Goal: Information Seeking & Learning: Understand process/instructions

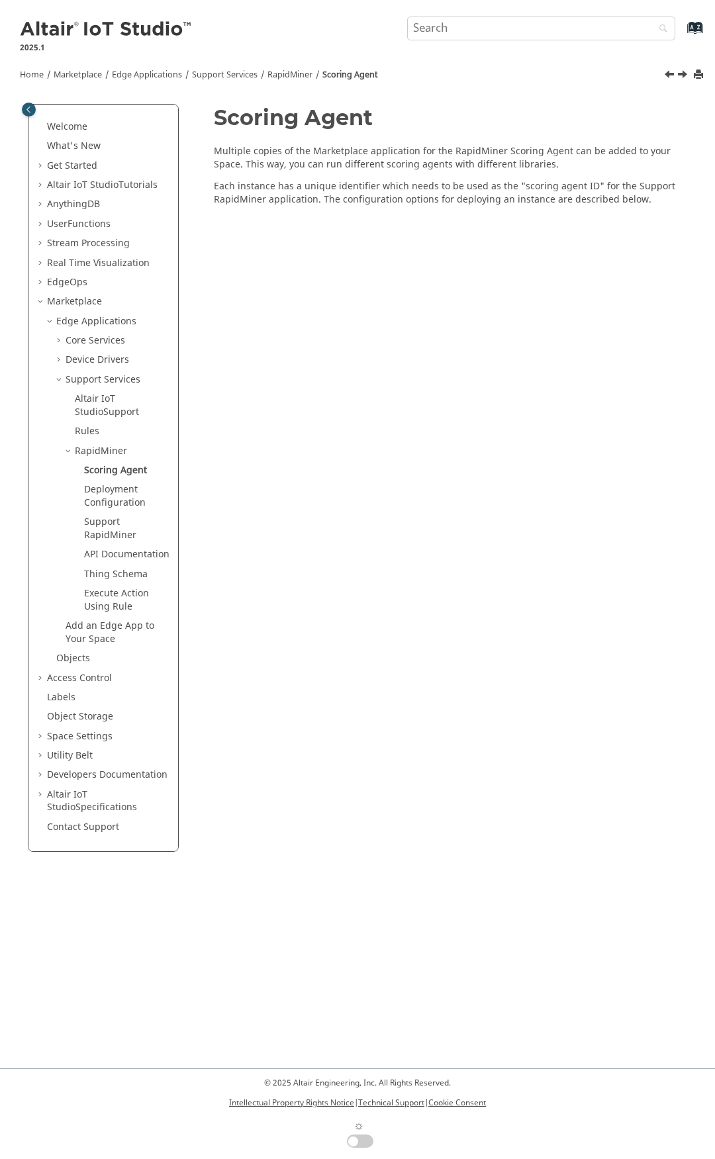
click at [43, 218] on span "Table of Contents" at bounding box center [41, 224] width 11 height 13
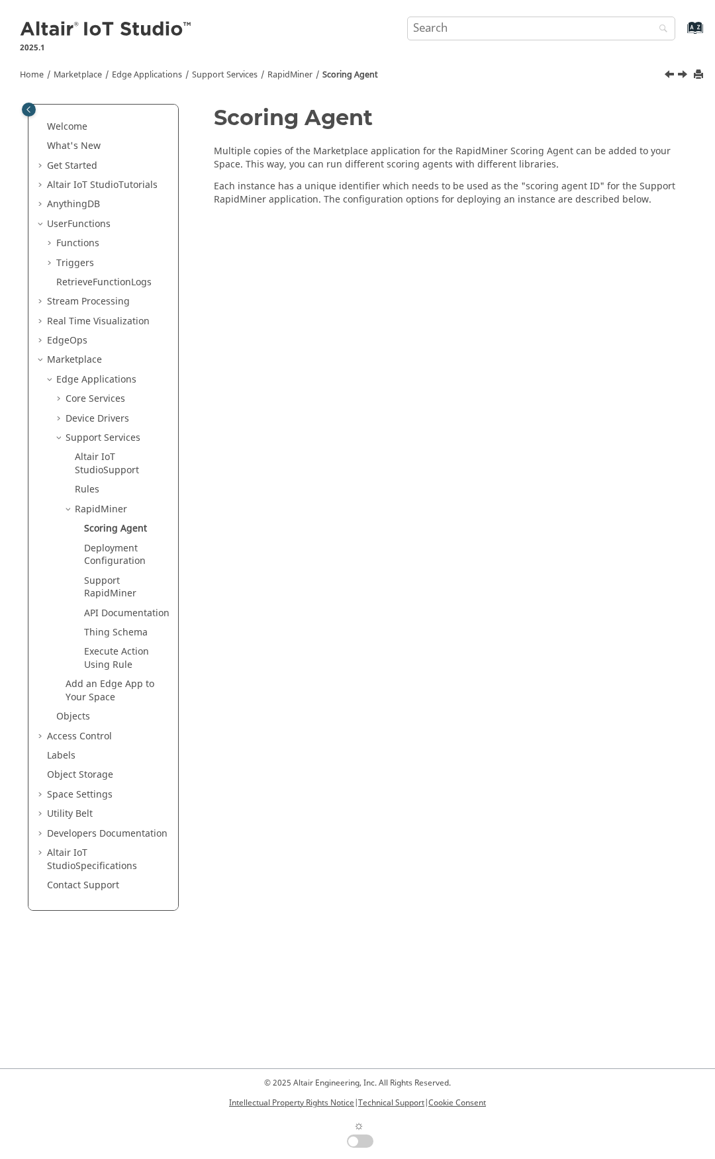
click at [40, 222] on span "Table of Contents" at bounding box center [41, 224] width 11 height 13
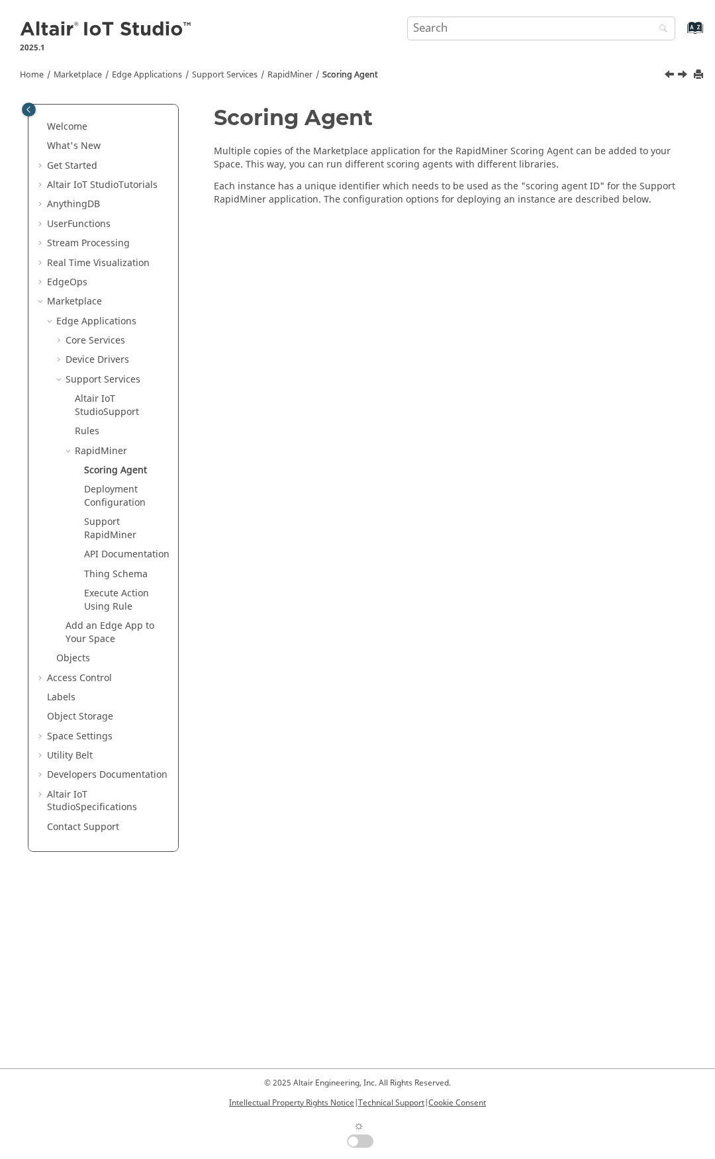
click at [222, 42] on div "Altair IoT Studio 2025.1 Index" at bounding box center [353, 29] width 686 height 40
drag, startPoint x: 226, startPoint y: 46, endPoint x: 23, endPoint y: 24, distance: 204.4
click at [23, 24] on div "Altair IoT Studio 2025.1 Index" at bounding box center [353, 29] width 686 height 40
click at [170, 790] on div "Welcome What's New View new features for Altair IoT Studio 's latest release. G…" at bounding box center [103, 478] width 150 height 747
click at [42, 677] on span "Table of Contents" at bounding box center [41, 678] width 11 height 13
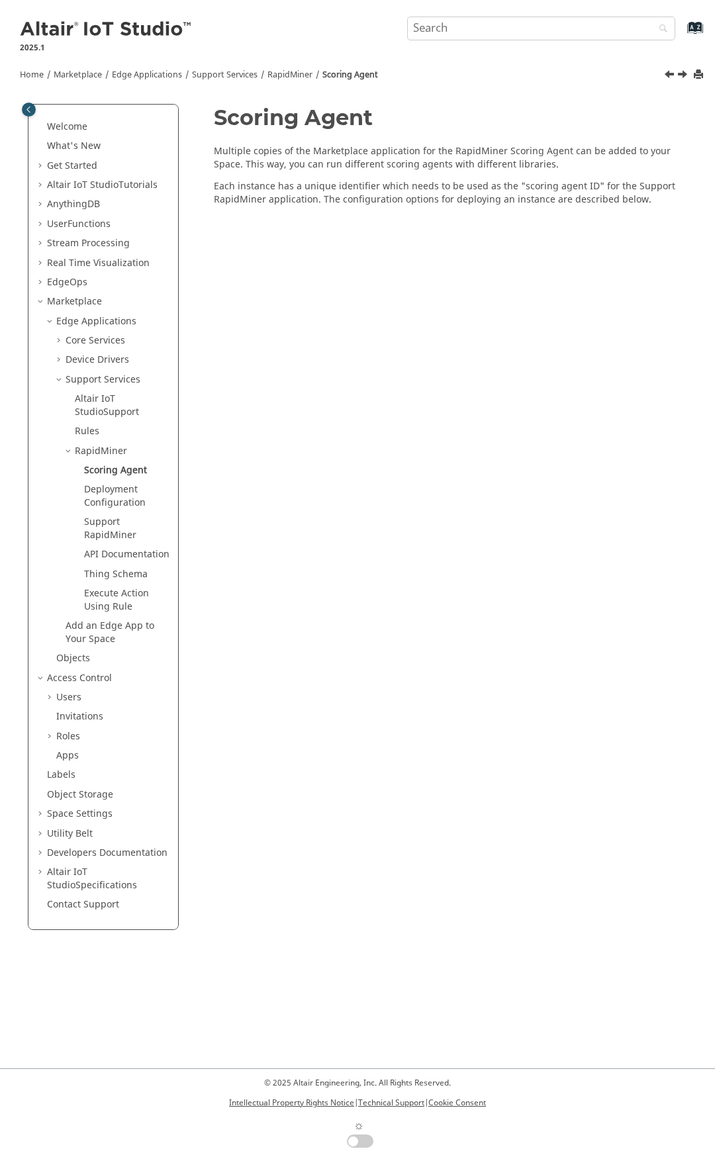
click at [42, 677] on span "Table of Contents" at bounding box center [41, 678] width 11 height 13
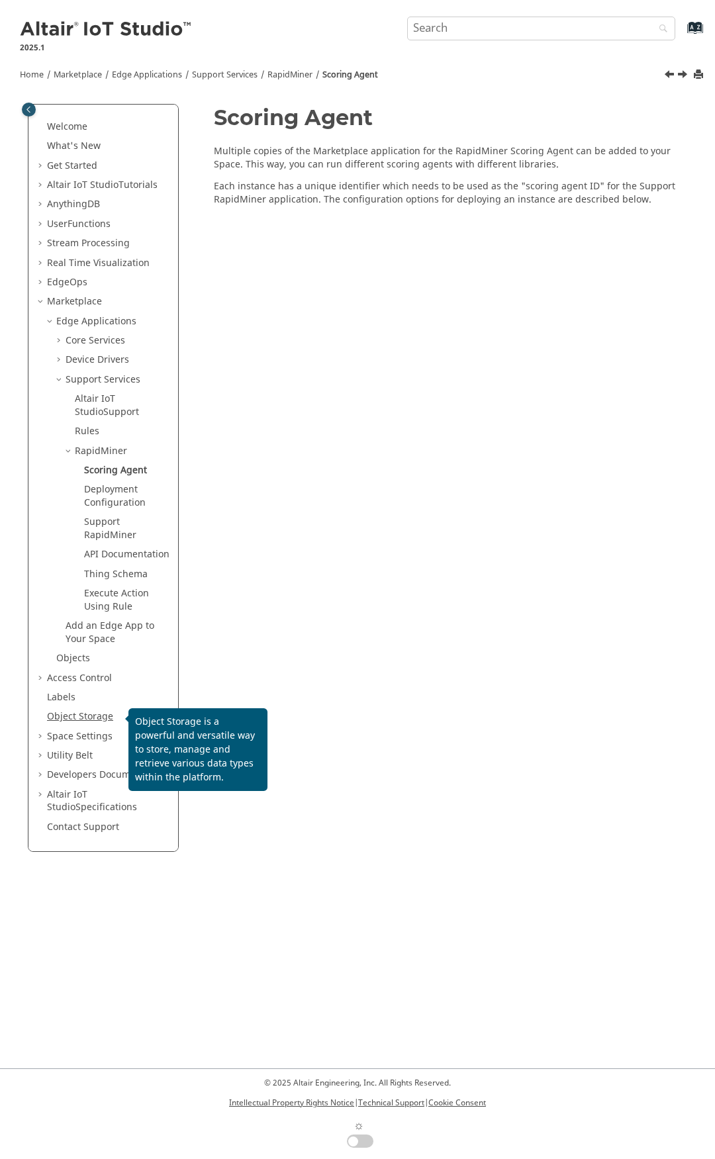
click at [85, 719] on link "Object Storage" at bounding box center [80, 717] width 66 height 14
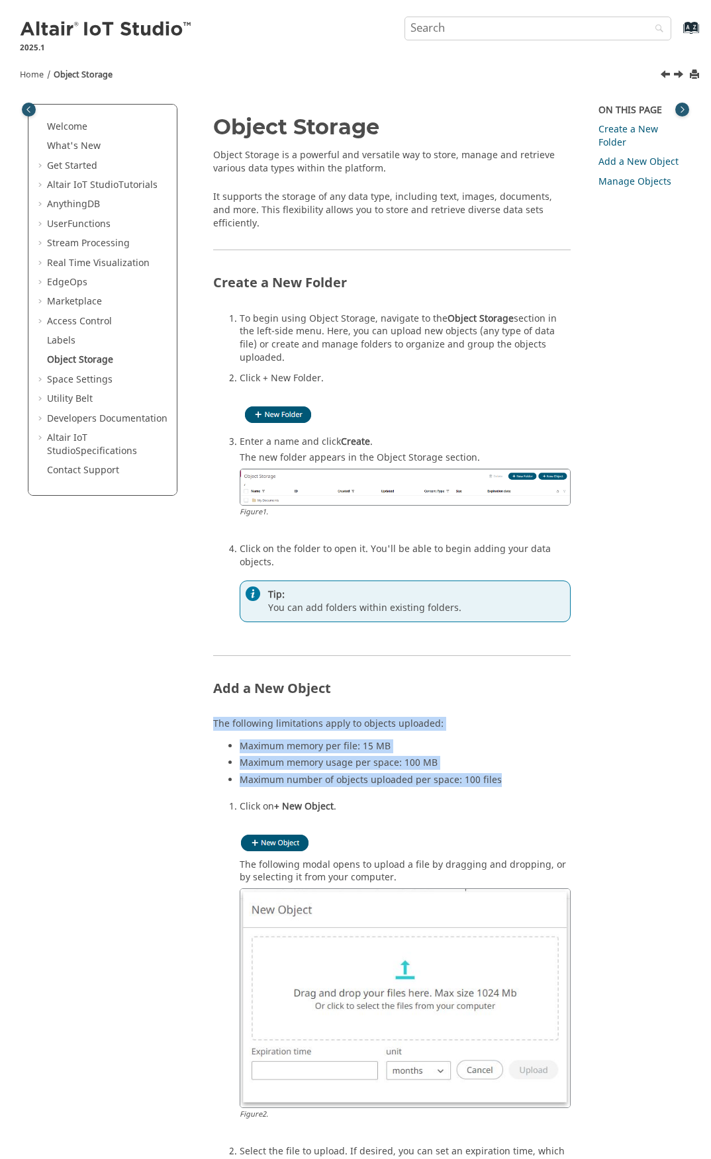
drag, startPoint x: 346, startPoint y: 779, endPoint x: 199, endPoint y: 687, distance: 174.0
click at [199, 687] on div "Object Storage Object Storage is a powerful and versatile way to store, manage …" at bounding box center [384, 801] width 375 height 1373
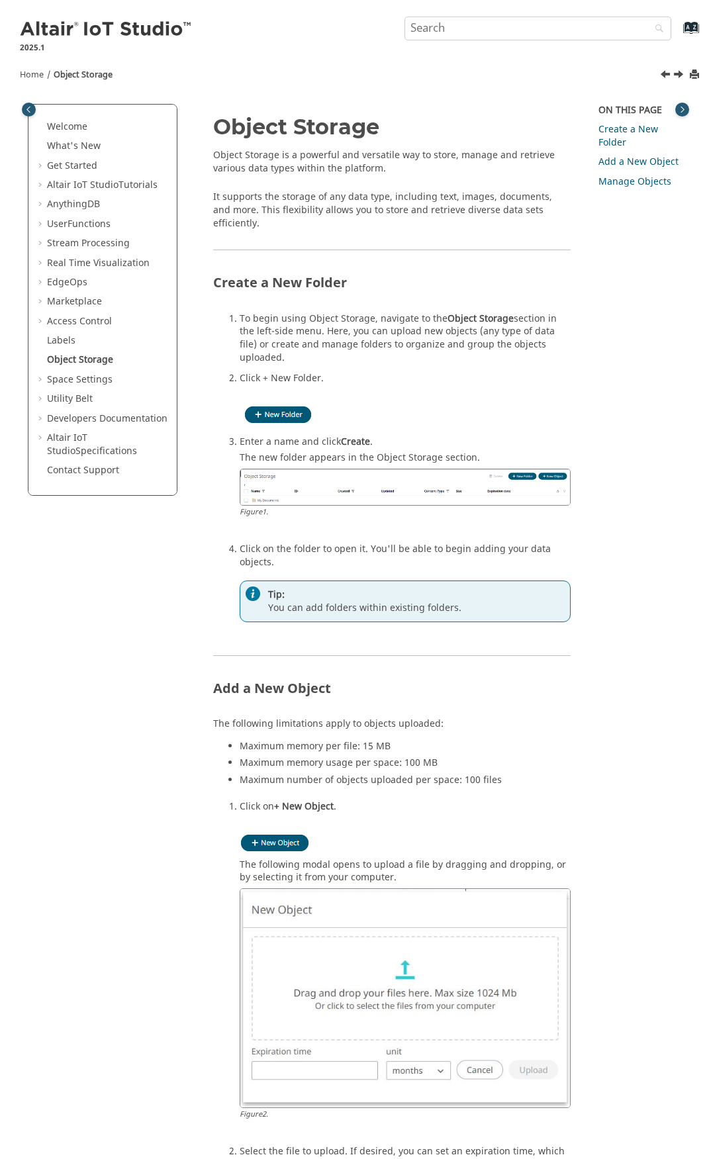
click at [124, 762] on nav "Welcome What's New View new features for Altair IoT Studio 's latest release. G…" at bounding box center [103, 796] width 169 height 1380
drag, startPoint x: 287, startPoint y: 784, endPoint x: 394, endPoint y: 792, distance: 106.9
click at [394, 800] on li "Click on + New Object . The following modal opens to upload a file by dragging …" at bounding box center [406, 971] width 332 height 342
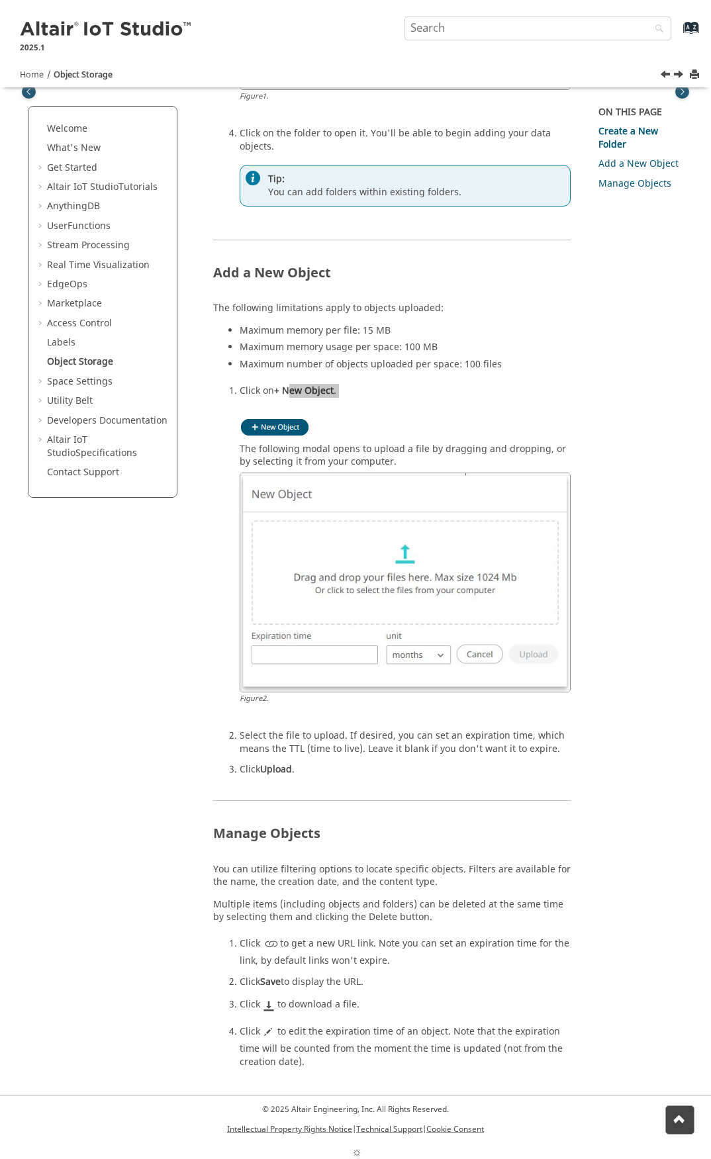
scroll to position [416, 0]
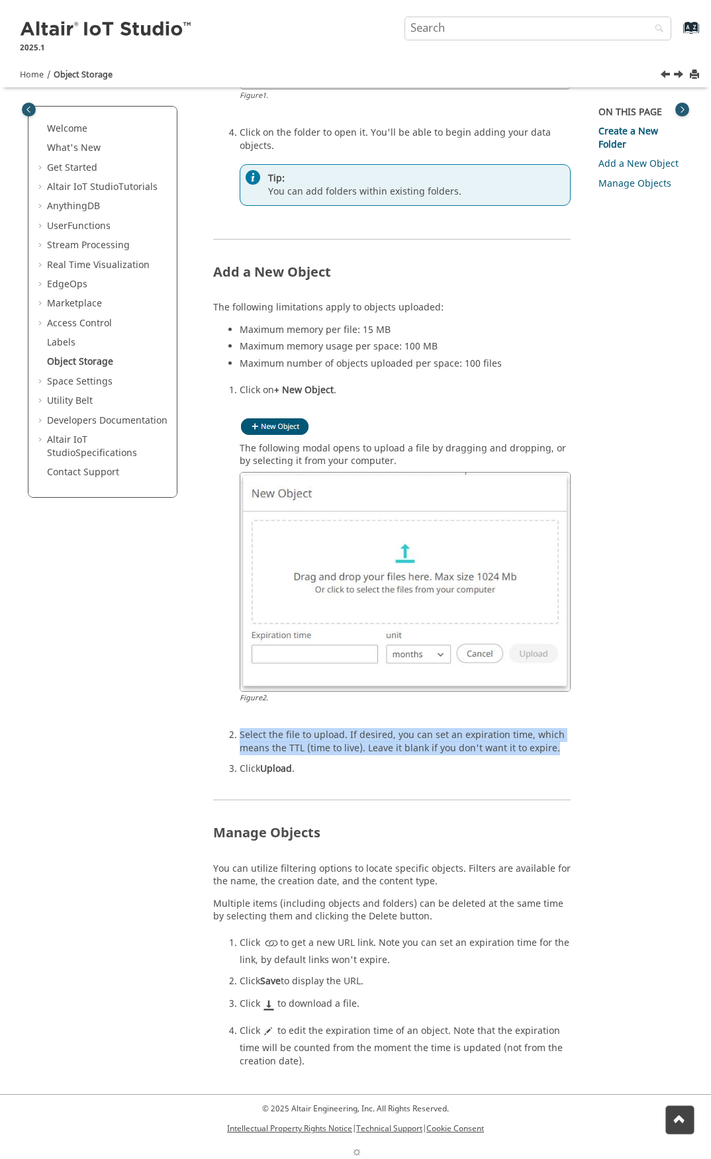
drag, startPoint x: 237, startPoint y: 711, endPoint x: 555, endPoint y: 689, distance: 318.5
click at [564, 729] on li "Select the file to upload. If desired, you can set an expiration time, which me…" at bounding box center [406, 744] width 332 height 30
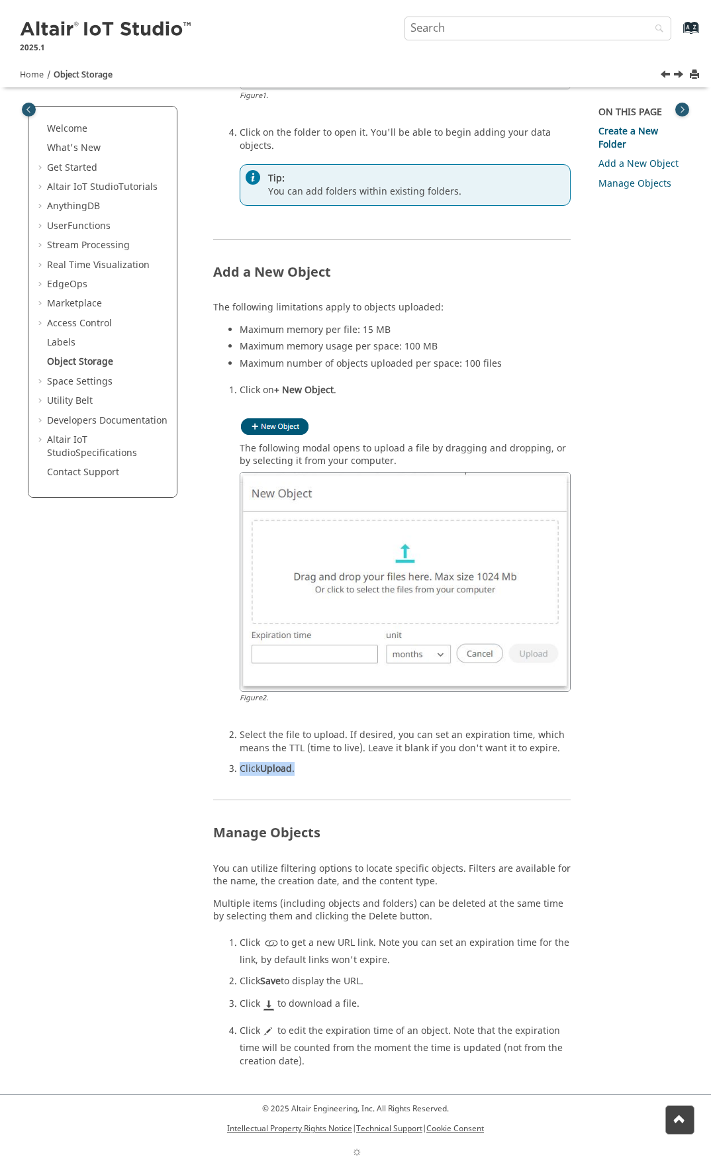
drag, startPoint x: 305, startPoint y: 738, endPoint x: 238, endPoint y: 745, distance: 67.2
click at [240, 763] on li "Click Upload ." at bounding box center [406, 771] width 332 height 17
click at [38, 380] on span "Table of Contents" at bounding box center [41, 381] width 11 height 13
click at [108, 633] on nav "Welcome What's New View new features for Altair IoT Studio 's latest release. G…" at bounding box center [103, 379] width 169 height 1380
click at [40, 377] on span "Table of Contents" at bounding box center [41, 381] width 11 height 13
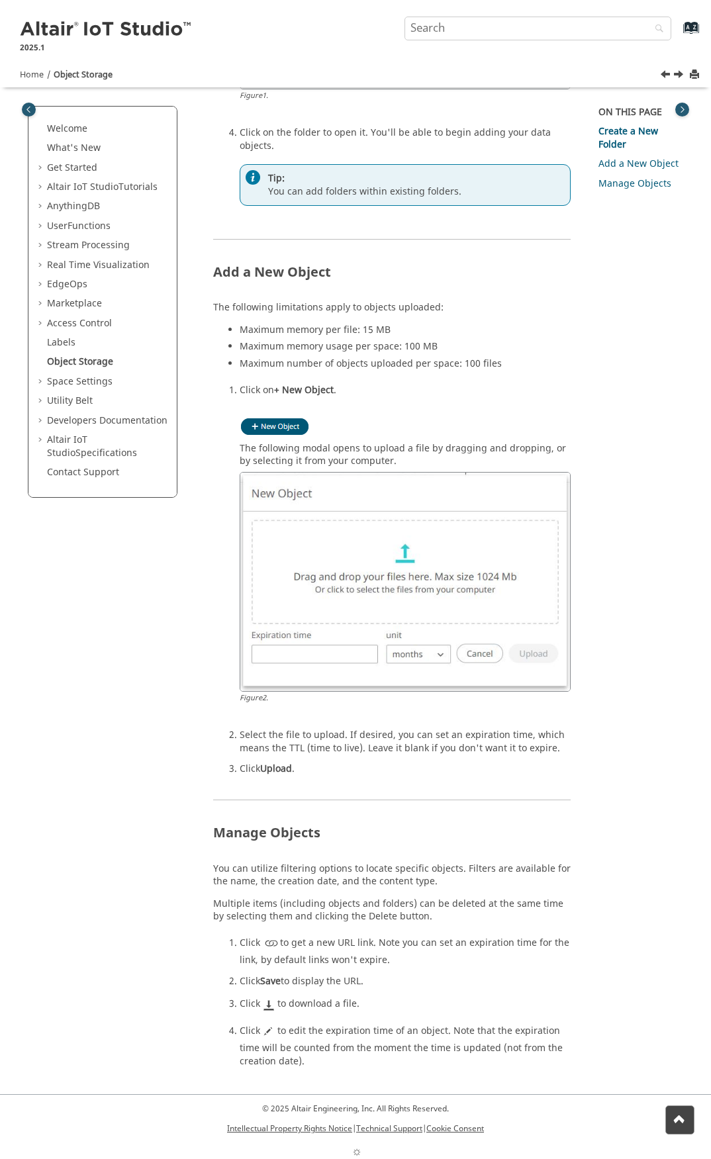
click at [40, 383] on span "Table of Contents" at bounding box center [41, 381] width 11 height 13
click at [624, 246] on div "On this page Create a New Folder Add a New Object Manage Objects" at bounding box center [635, 454] width 93 height 696
click at [40, 205] on span "Table of Contents" at bounding box center [41, 206] width 11 height 13
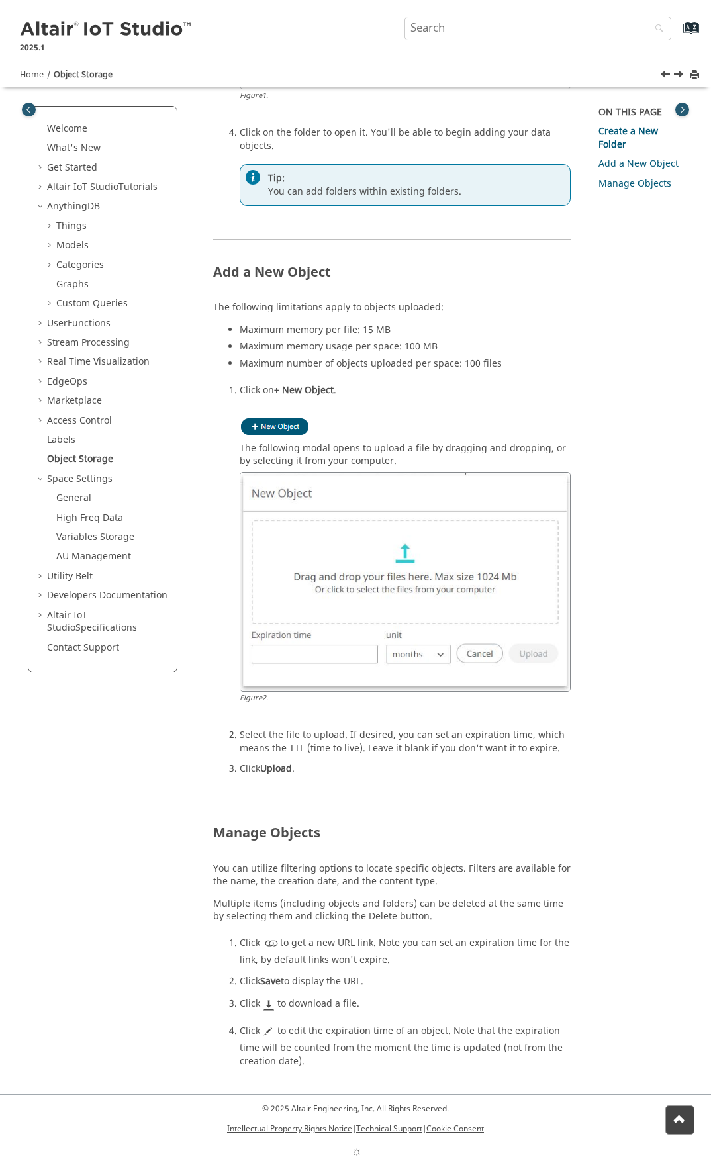
click at [48, 263] on span "Table of Contents" at bounding box center [51, 265] width 11 height 13
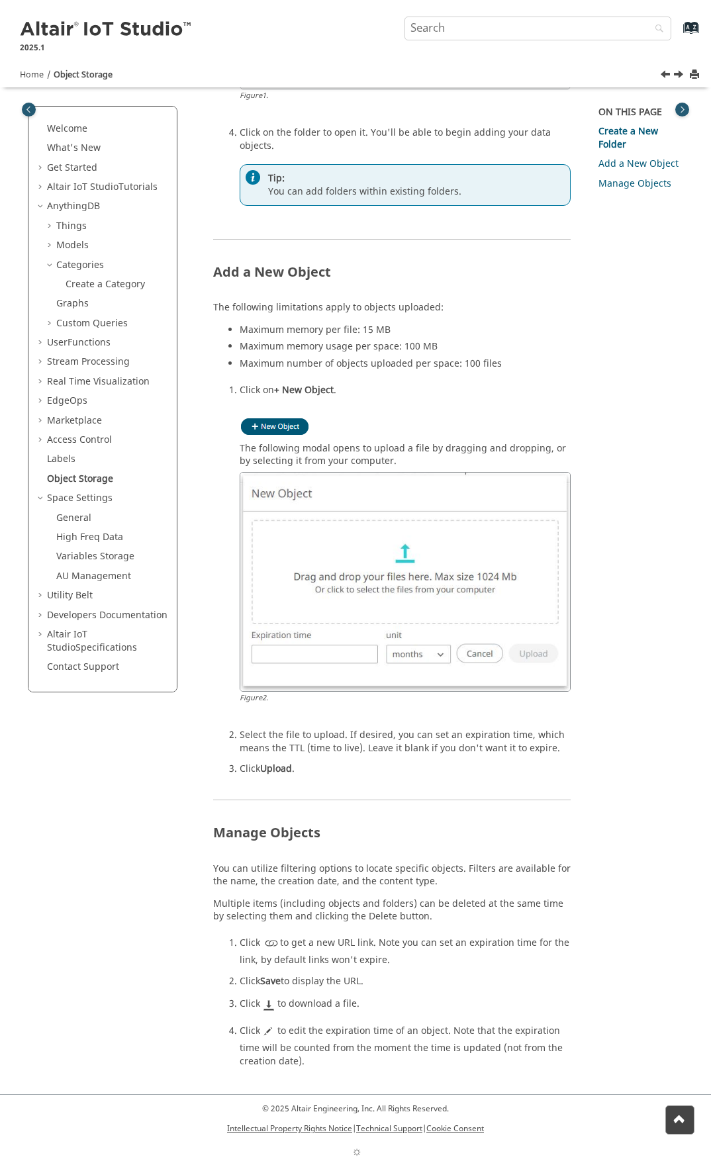
click at [48, 319] on span "Table of Contents" at bounding box center [51, 323] width 11 height 13
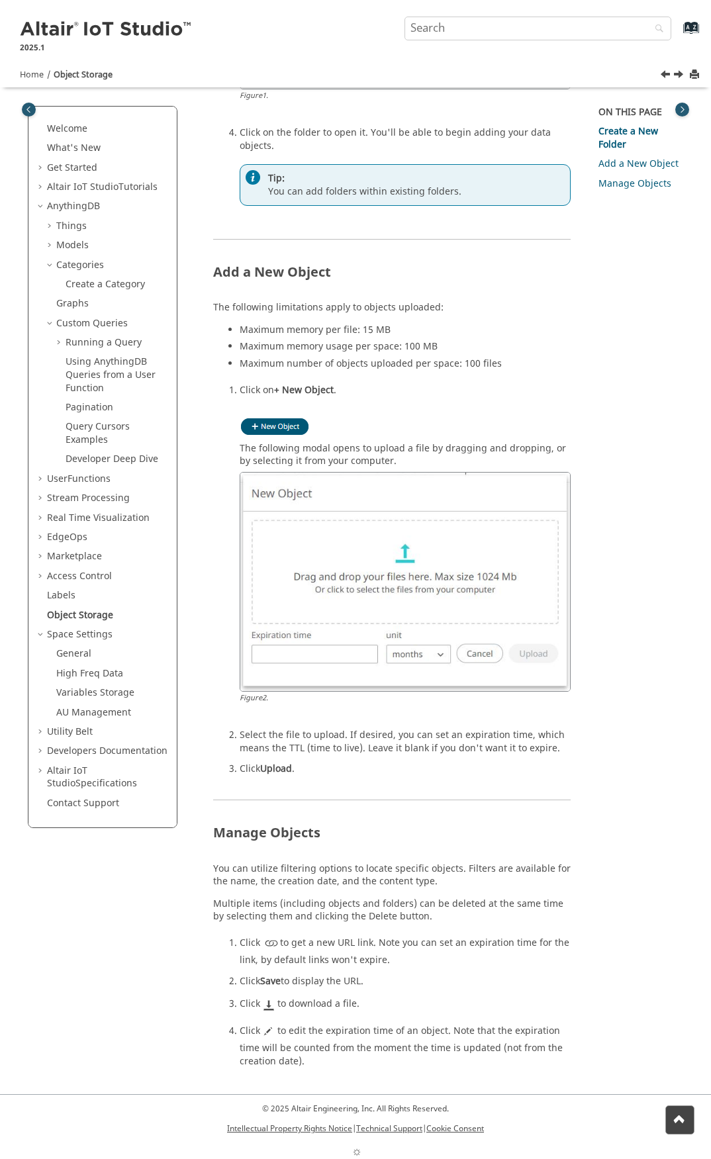
click at [53, 323] on span "Table of Contents" at bounding box center [51, 323] width 11 height 13
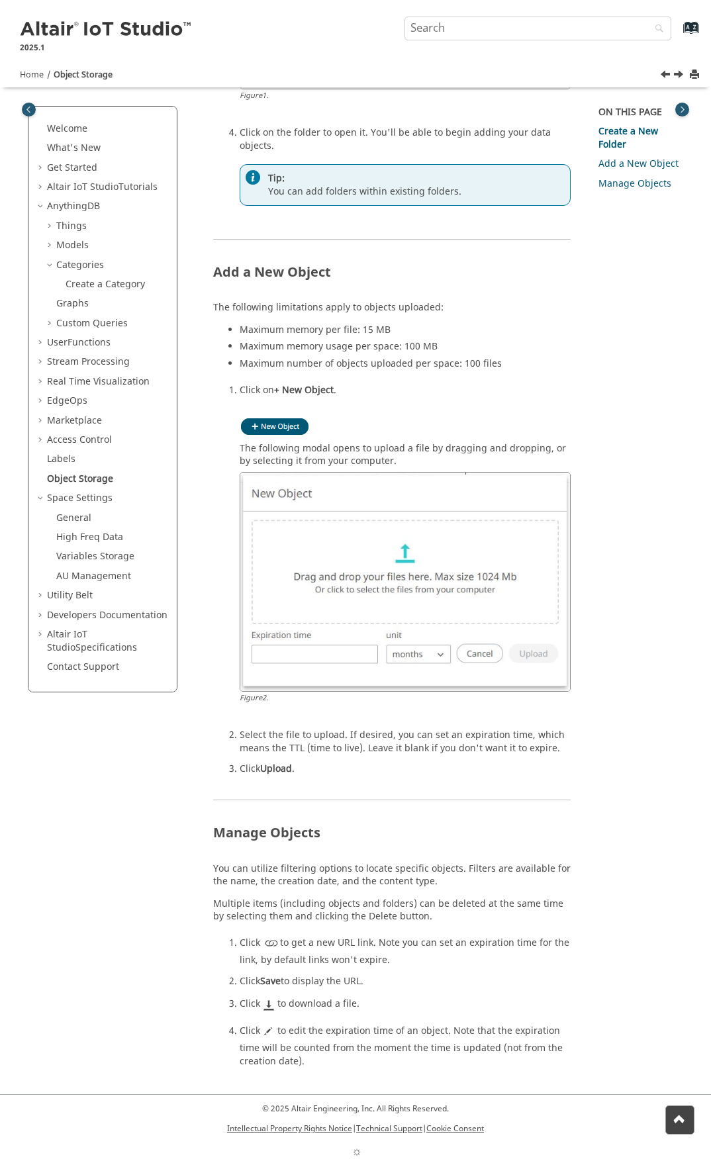
click at [43, 599] on span "Table of Contents" at bounding box center [41, 595] width 11 height 13
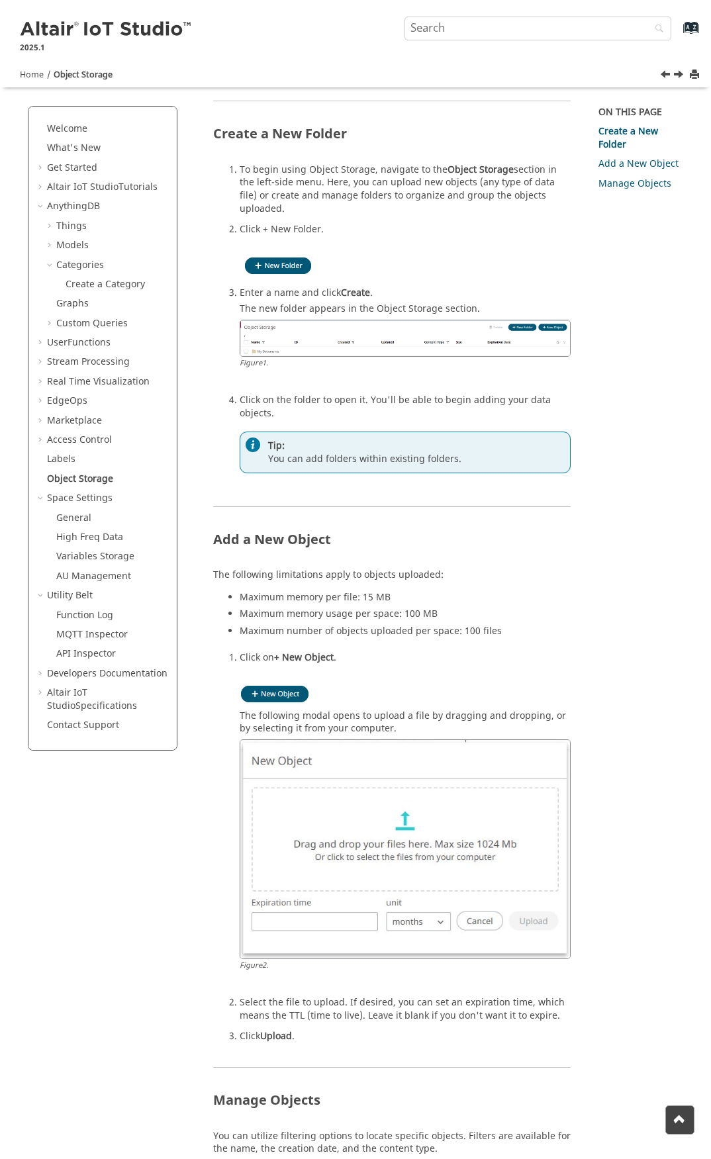
scroll to position [0, 0]
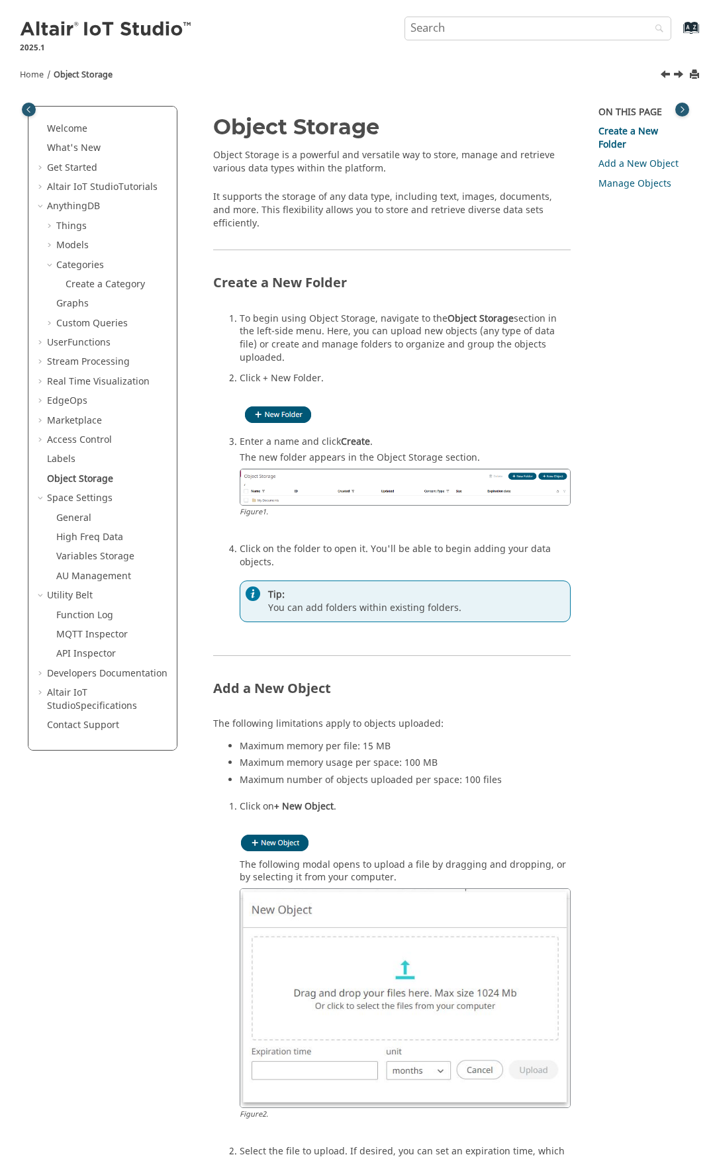
click at [435, 34] on input "Search query" at bounding box center [538, 29] width 267 height 24
click at [334, 42] on div "Altair IoT Studio 2025.1 Index" at bounding box center [351, 29] width 682 height 40
